Goal: Find specific page/section: Find specific page/section

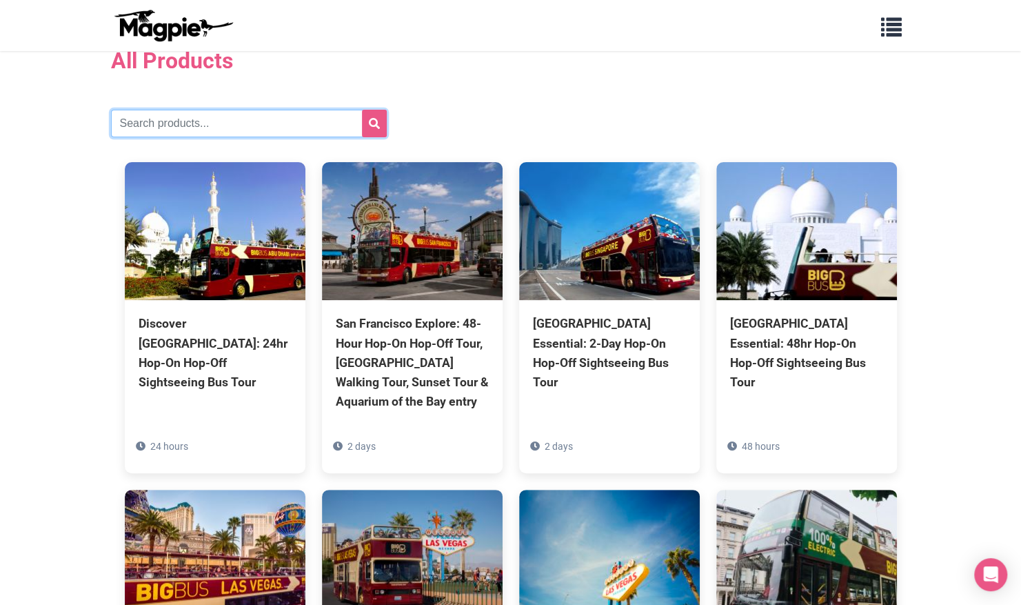
click at [149, 121] on input "text" at bounding box center [249, 124] width 276 height 28
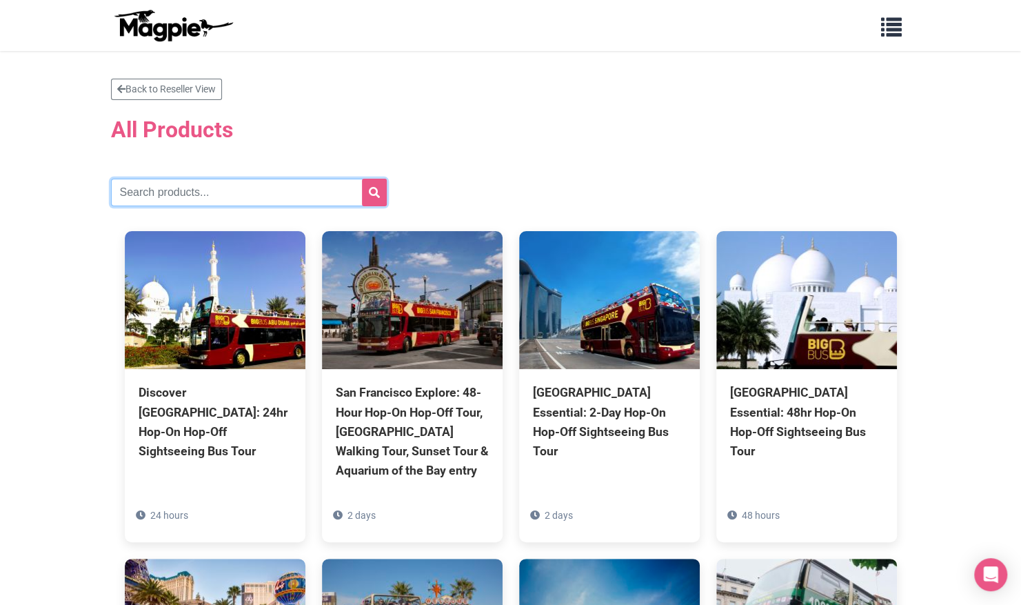
drag, startPoint x: 168, startPoint y: 190, endPoint x: 163, endPoint y: 181, distance: 10.5
click at [168, 190] on input "text" at bounding box center [249, 193] width 276 height 28
type input "tourist"
click at [362, 179] on button "submit" at bounding box center [374, 193] width 25 height 28
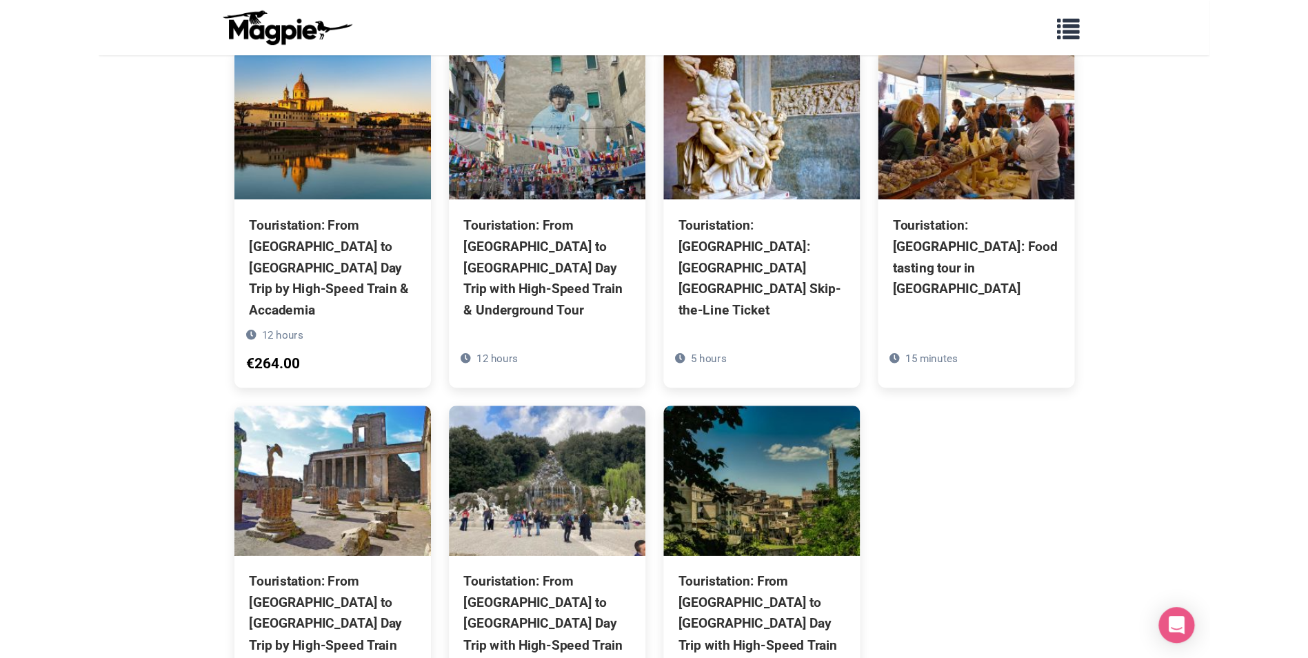
scroll to position [207, 0]
